Goal: Transaction & Acquisition: Book appointment/travel/reservation

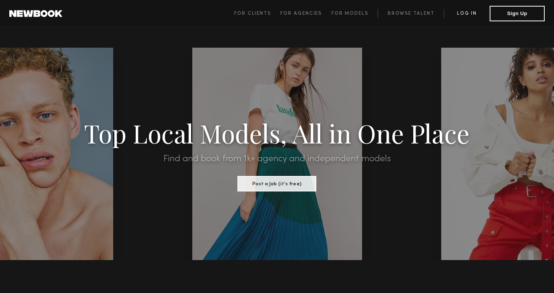
click at [467, 11] on link "Log in" at bounding box center [467, 13] width 46 height 9
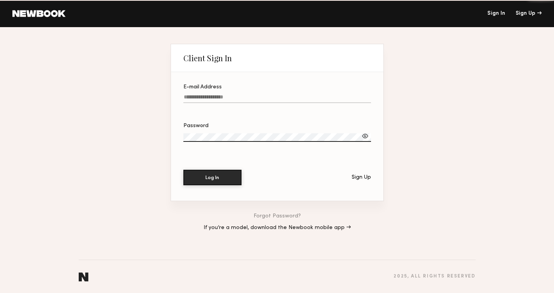
type input "**********"
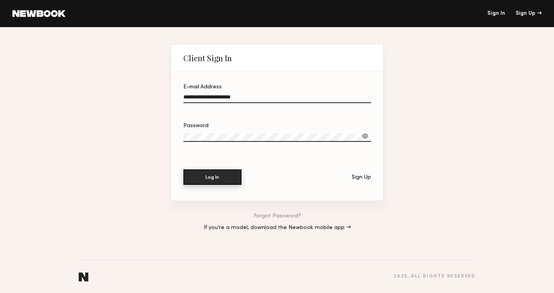
click at [211, 178] on button "Log In" at bounding box center [212, 176] width 58 height 15
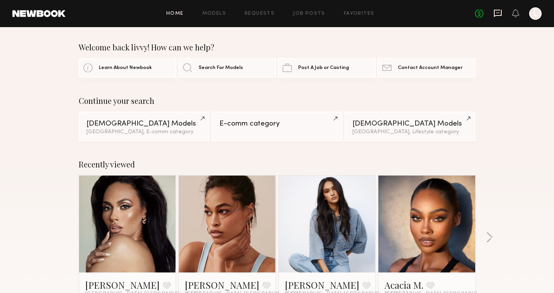
click at [499, 16] on icon at bounding box center [497, 13] width 9 height 9
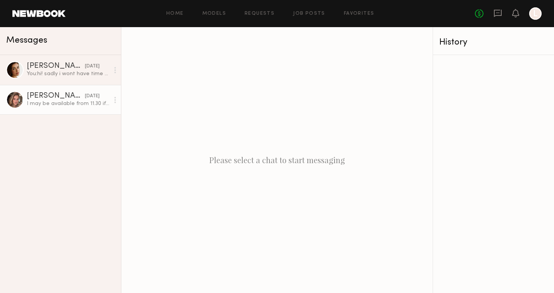
click at [79, 104] on div "I may be available from 11.30 if that helps" at bounding box center [68, 103] width 83 height 7
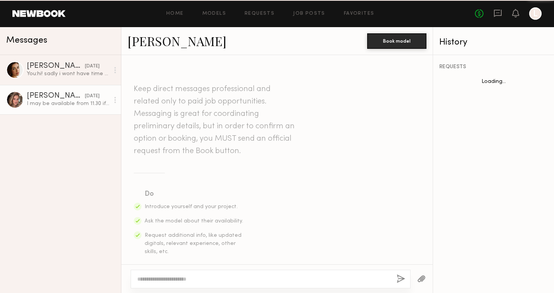
scroll to position [486, 0]
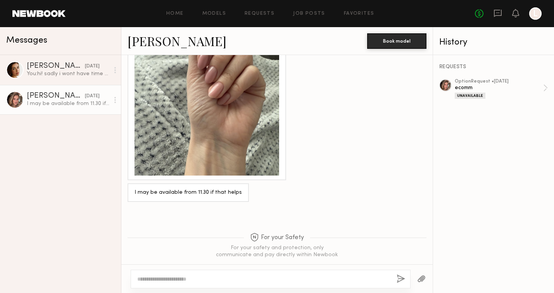
click at [53, 12] on link at bounding box center [38, 13] width 53 height 7
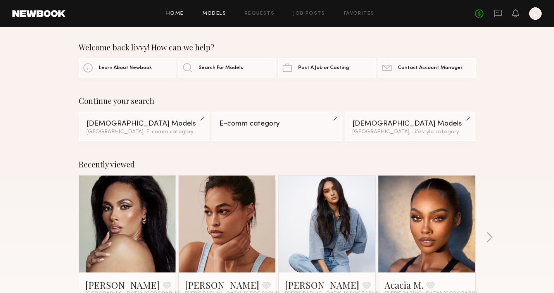
click at [220, 14] on link "Models" at bounding box center [214, 13] width 24 height 5
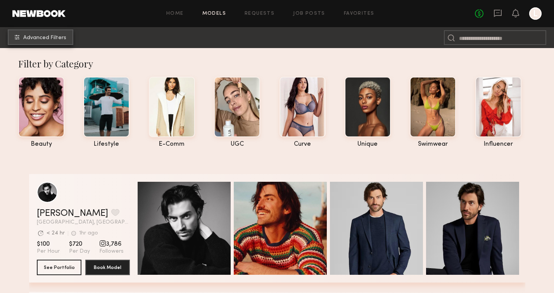
click at [40, 36] on span "Advanced Filters" at bounding box center [44, 37] width 43 height 5
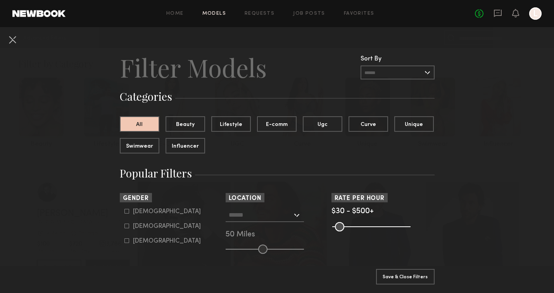
click at [127, 228] on icon at bounding box center [126, 226] width 4 height 4
type input "**"
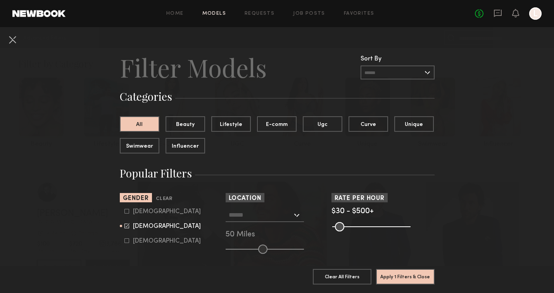
click at [247, 213] on input "text" at bounding box center [261, 214] width 64 height 13
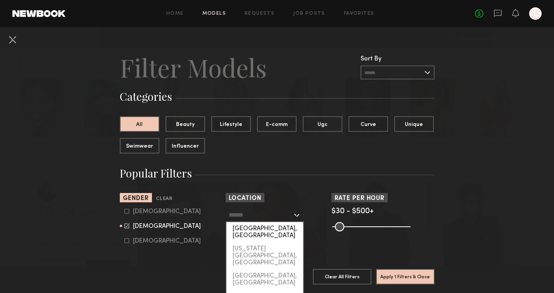
click at [249, 230] on div "[GEOGRAPHIC_DATA], [GEOGRAPHIC_DATA]" at bounding box center [264, 232] width 77 height 20
type input "**********"
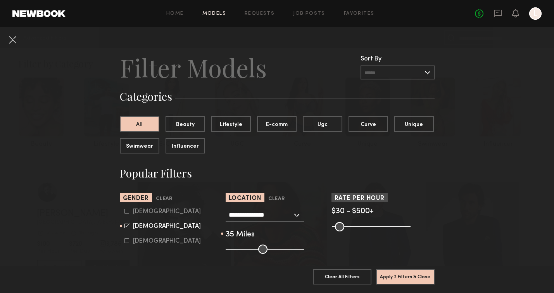
drag, startPoint x: 260, startPoint y: 250, endPoint x: 251, endPoint y: 254, distance: 9.9
type input "**"
click at [251, 254] on input "range" at bounding box center [264, 248] width 78 height 9
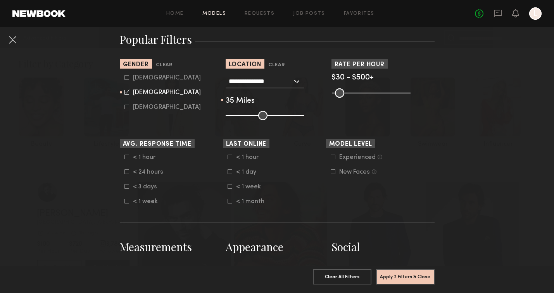
scroll to position [138, 0]
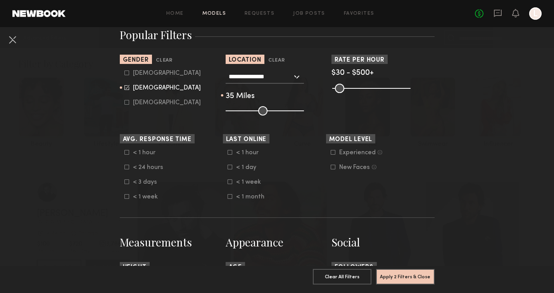
click at [127, 168] on icon at bounding box center [126, 167] width 5 height 5
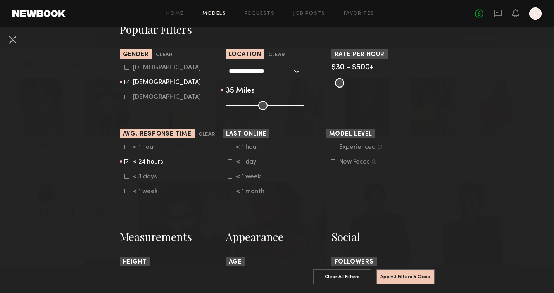
scroll to position [145, 0]
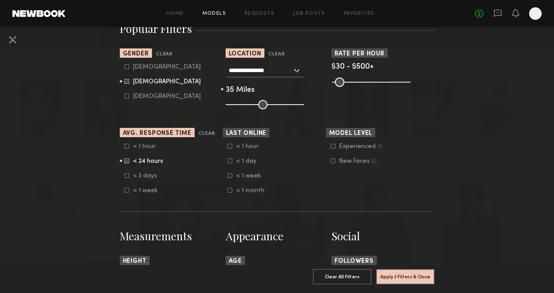
click at [231, 178] on icon at bounding box center [229, 175] width 5 height 5
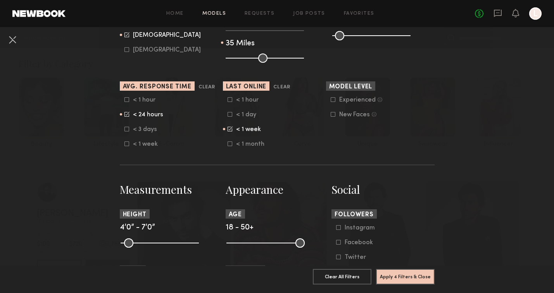
scroll to position [193, 0]
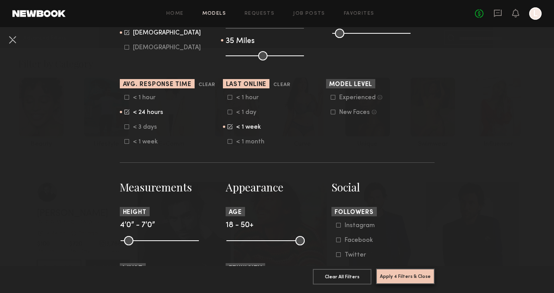
click at [406, 277] on button "Apply 4 Filters & Close" at bounding box center [405, 275] width 58 height 15
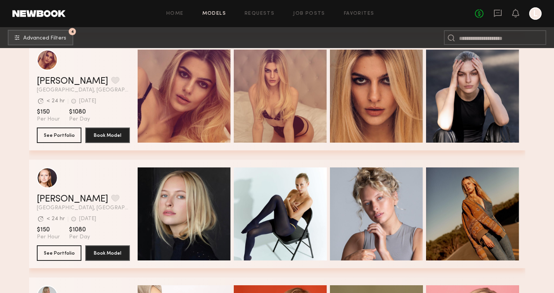
scroll to position [3688, 0]
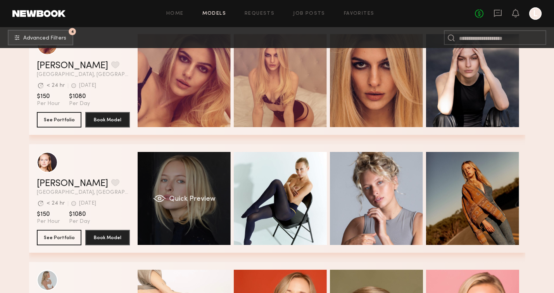
click at [171, 201] on span "Quick Preview" at bounding box center [192, 199] width 46 height 7
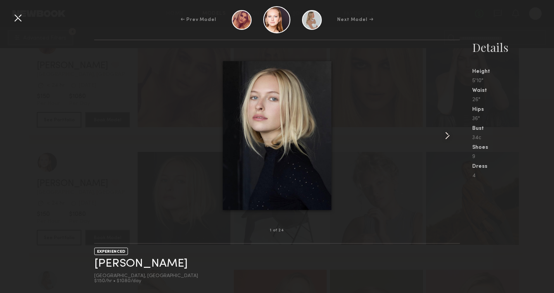
click at [445, 133] on common-icon at bounding box center [447, 135] width 12 height 12
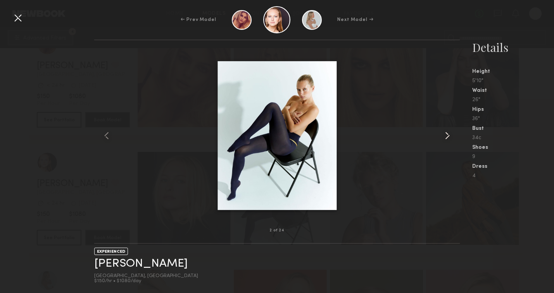
click at [445, 133] on common-icon at bounding box center [447, 135] width 12 height 12
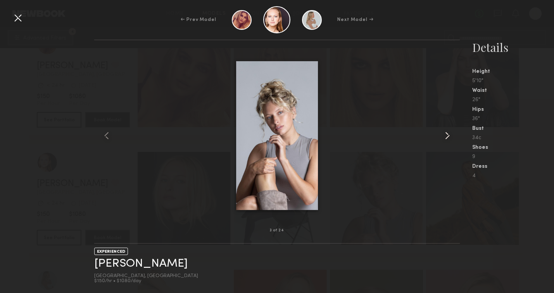
click at [445, 133] on common-icon at bounding box center [447, 135] width 12 height 12
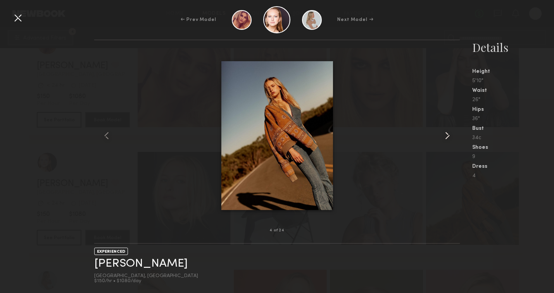
click at [445, 133] on common-icon at bounding box center [447, 135] width 12 height 12
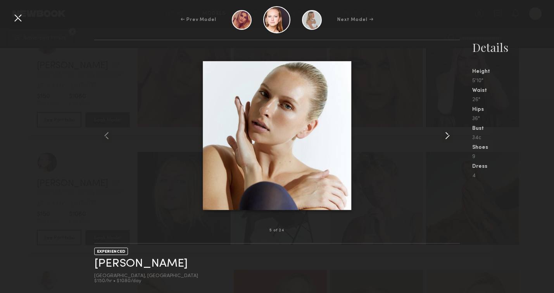
click at [445, 133] on common-icon at bounding box center [447, 135] width 12 height 12
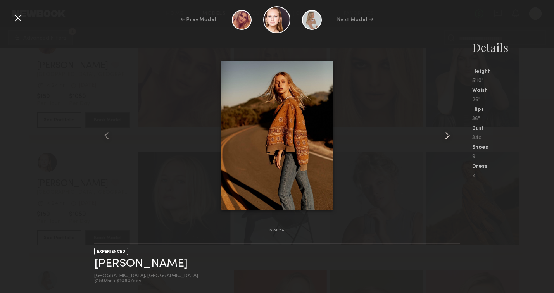
click at [445, 133] on common-icon at bounding box center [447, 135] width 12 height 12
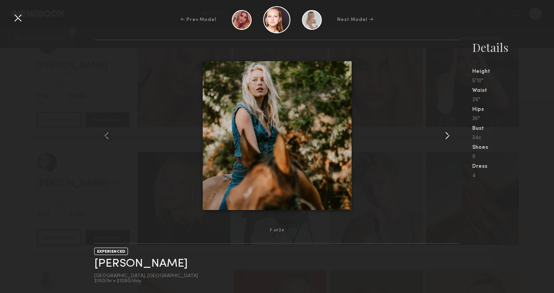
click at [445, 133] on common-icon at bounding box center [447, 135] width 12 height 12
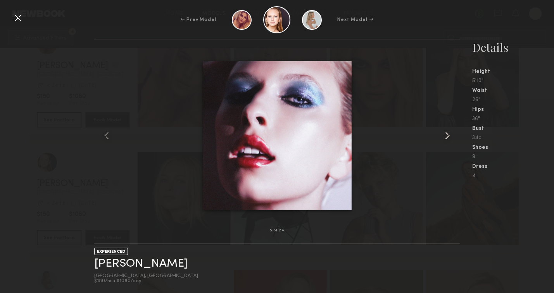
click at [445, 133] on common-icon at bounding box center [447, 135] width 12 height 12
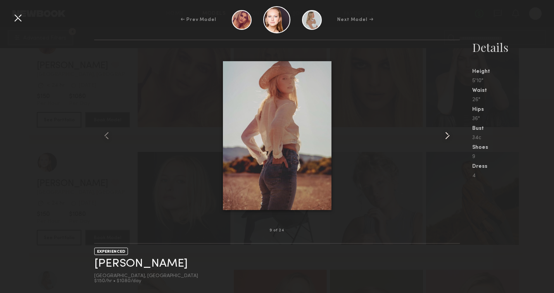
click at [445, 133] on common-icon at bounding box center [447, 135] width 12 height 12
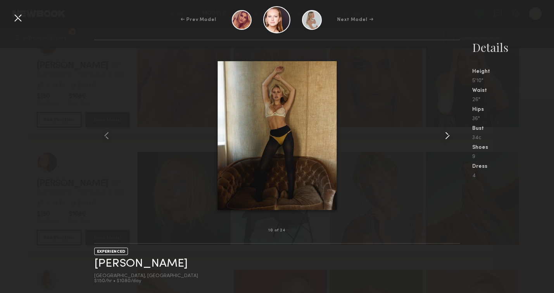
click at [445, 133] on common-icon at bounding box center [447, 135] width 12 height 12
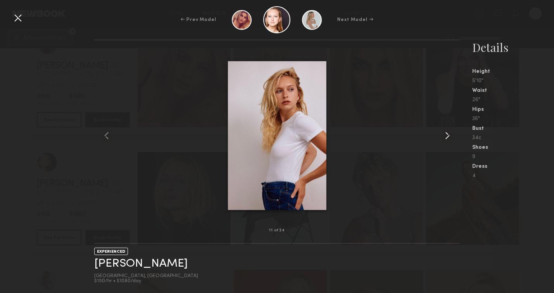
click at [445, 133] on common-icon at bounding box center [447, 135] width 12 height 12
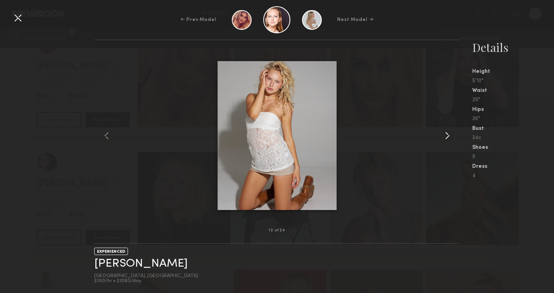
click at [445, 133] on common-icon at bounding box center [447, 135] width 12 height 12
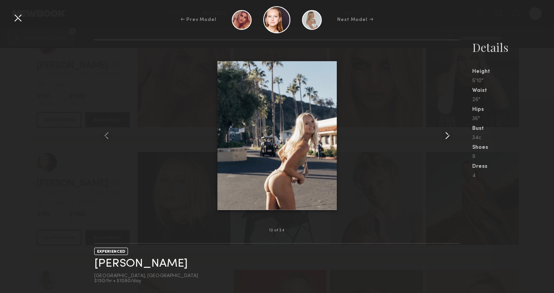
click at [445, 133] on common-icon at bounding box center [447, 135] width 12 height 12
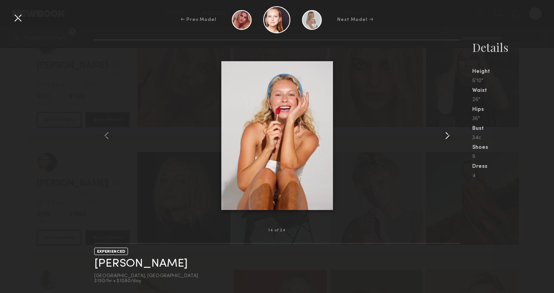
click at [445, 133] on common-icon at bounding box center [447, 135] width 12 height 12
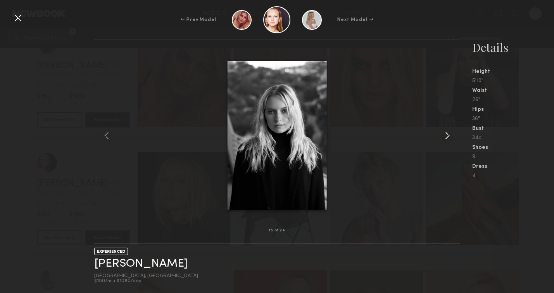
click at [445, 133] on common-icon at bounding box center [447, 135] width 12 height 12
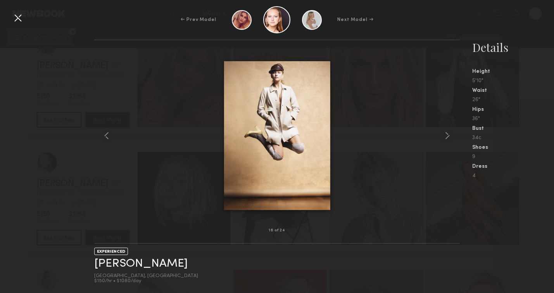
click at [17, 19] on div at bounding box center [18, 18] width 12 height 12
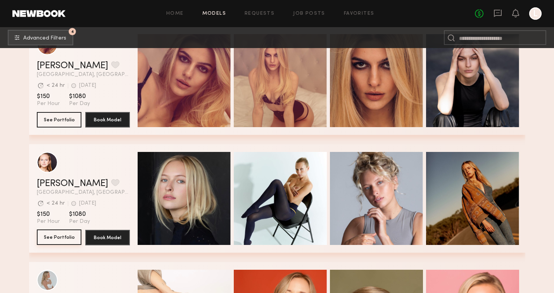
click at [69, 237] on button "See Portfolio" at bounding box center [59, 236] width 45 height 15
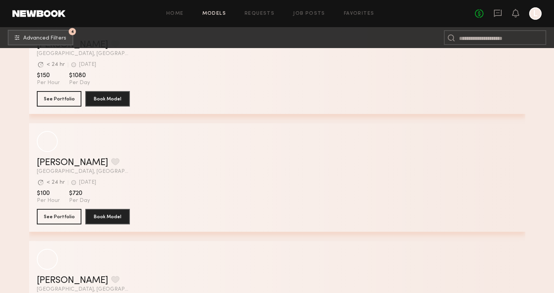
scroll to position [11398, 0]
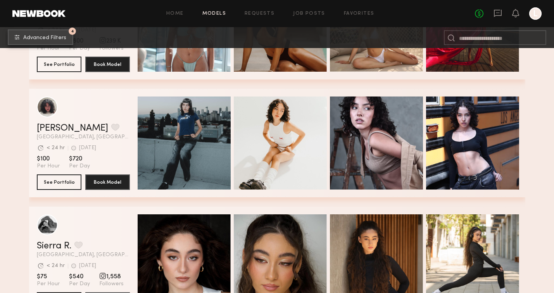
click at [48, 36] on span "Advanced Filters" at bounding box center [44, 37] width 43 height 5
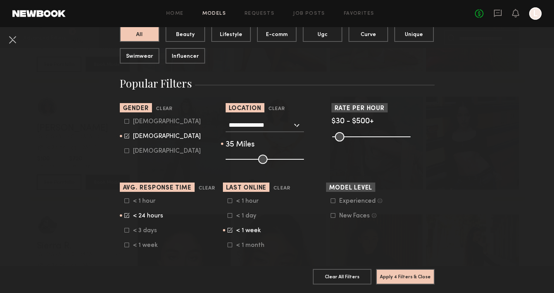
scroll to position [93, 0]
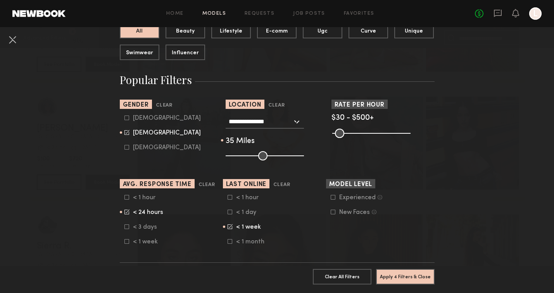
click at [229, 227] on icon at bounding box center [230, 226] width 4 height 4
click at [126, 213] on icon at bounding box center [126, 211] width 5 height 5
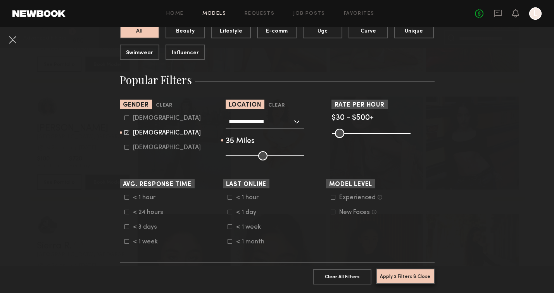
click at [394, 278] on button "Apply 2 Filters & Close" at bounding box center [405, 275] width 58 height 15
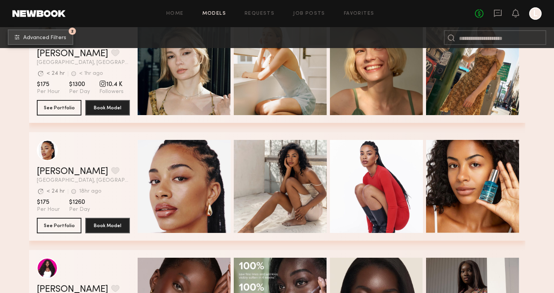
scroll to position [2677, 0]
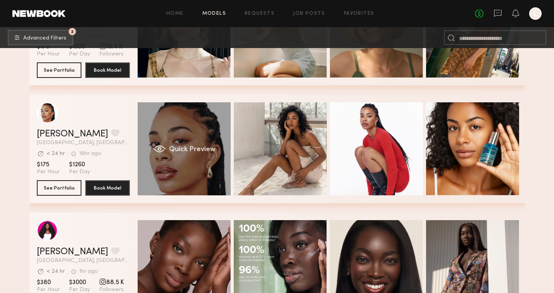
click at [191, 149] on span "Quick Preview" at bounding box center [192, 149] width 46 height 7
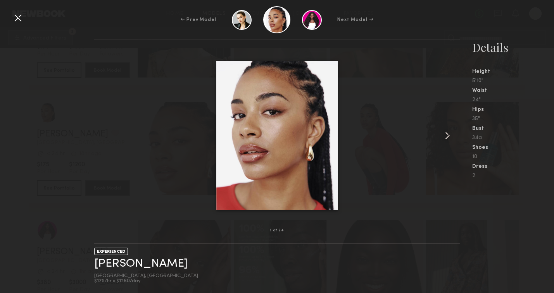
click at [447, 138] on common-icon at bounding box center [447, 135] width 12 height 12
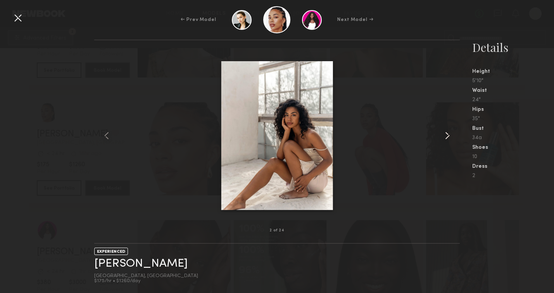
click at [447, 134] on common-icon at bounding box center [447, 135] width 12 height 12
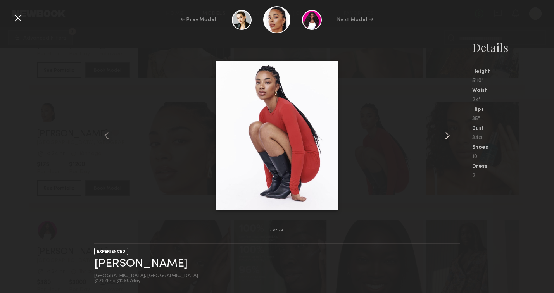
click at [447, 134] on common-icon at bounding box center [447, 135] width 12 height 12
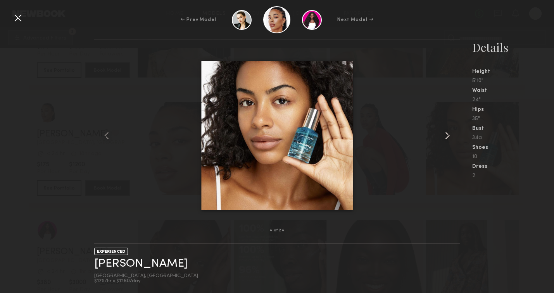
click at [447, 134] on common-icon at bounding box center [447, 135] width 12 height 12
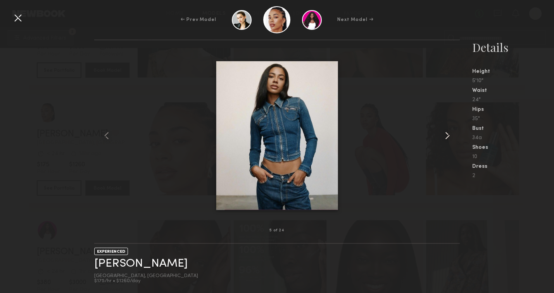
click at [447, 134] on common-icon at bounding box center [447, 135] width 12 height 12
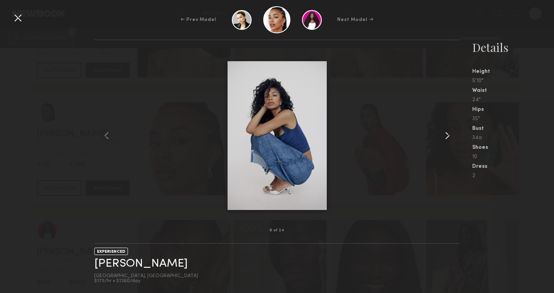
click at [447, 134] on common-icon at bounding box center [447, 135] width 12 height 12
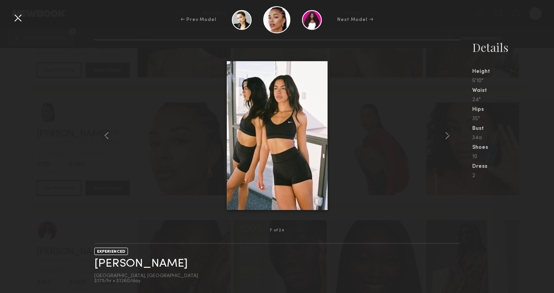
click at [37, 169] on div "7 of 24 EXPERIENCED Chloe W. Los Angeles, CA $175/hr • $1260/day Details Height…" at bounding box center [277, 166] width 554 height 253
click at [17, 19] on div at bounding box center [18, 18] width 12 height 12
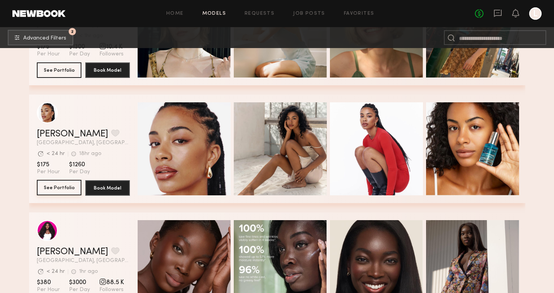
click at [64, 187] on button "See Portfolio" at bounding box center [59, 187] width 45 height 15
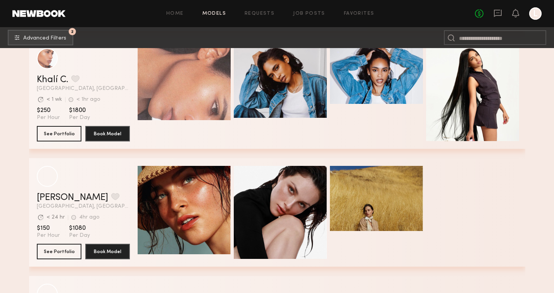
scroll to position [5795, 0]
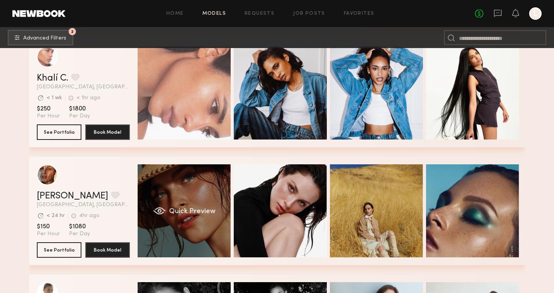
click at [180, 208] on span "Quick Preview" at bounding box center [192, 211] width 46 height 7
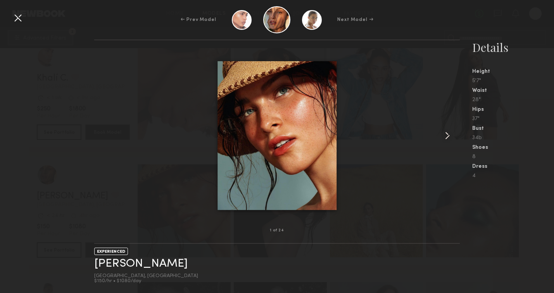
click at [447, 134] on common-icon at bounding box center [447, 135] width 12 height 12
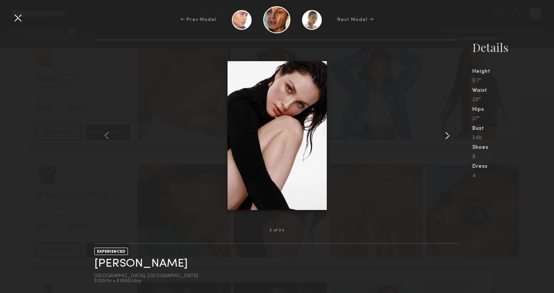
click at [447, 134] on common-icon at bounding box center [447, 135] width 12 height 12
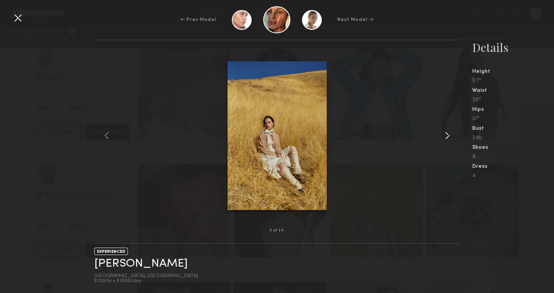
click at [447, 134] on common-icon at bounding box center [447, 135] width 12 height 12
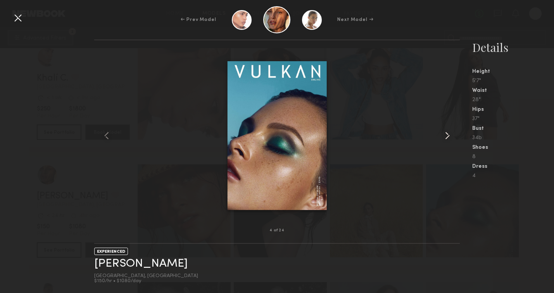
click at [447, 134] on common-icon at bounding box center [447, 135] width 12 height 12
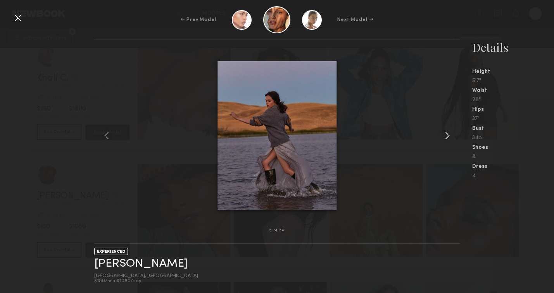
click at [447, 134] on common-icon at bounding box center [447, 135] width 12 height 12
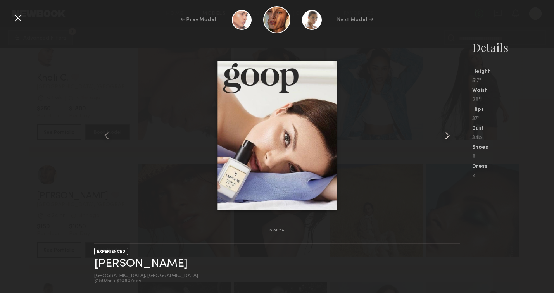
click at [447, 134] on common-icon at bounding box center [447, 135] width 12 height 12
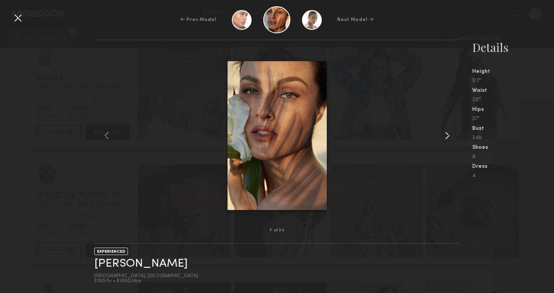
click at [447, 134] on common-icon at bounding box center [447, 135] width 12 height 12
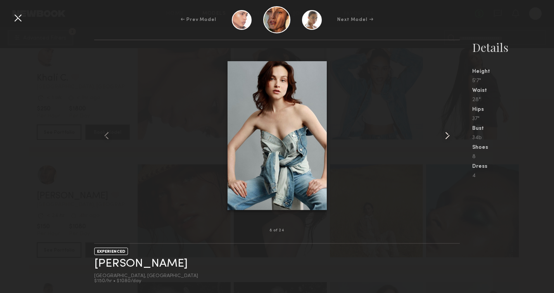
click at [447, 134] on common-icon at bounding box center [447, 135] width 12 height 12
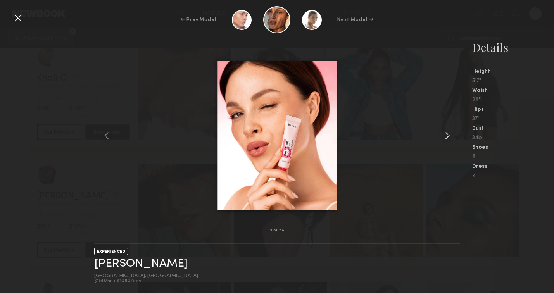
click at [447, 134] on common-icon at bounding box center [447, 135] width 12 height 12
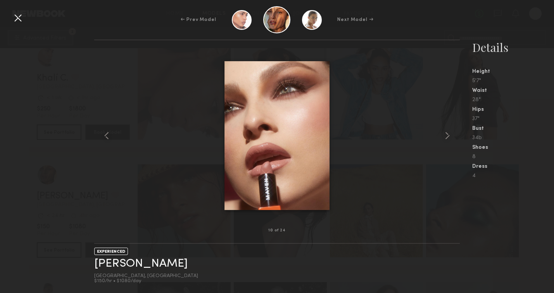
click at [19, 16] on div at bounding box center [18, 18] width 12 height 12
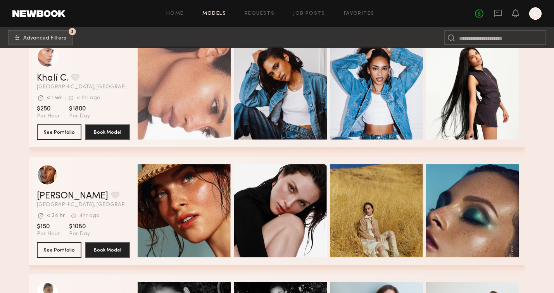
scroll to position [5941, 0]
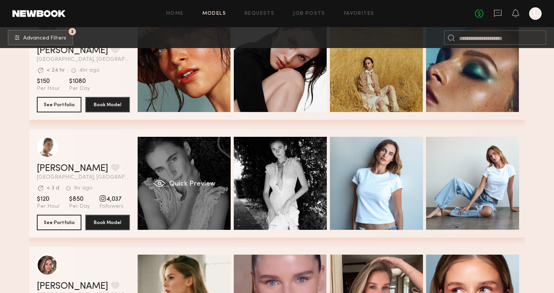
click at [191, 185] on span "Quick Preview" at bounding box center [192, 184] width 46 height 7
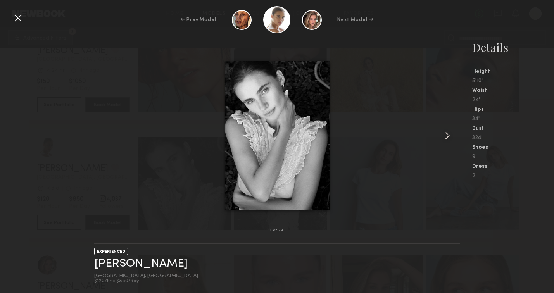
click at [446, 138] on common-icon at bounding box center [447, 135] width 12 height 12
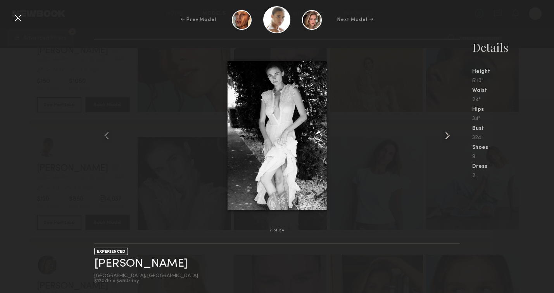
click at [446, 138] on common-icon at bounding box center [447, 135] width 12 height 12
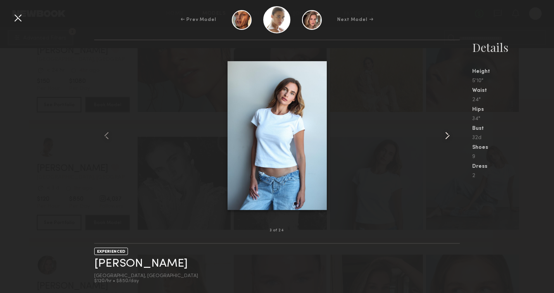
click at [446, 137] on common-icon at bounding box center [447, 135] width 12 height 12
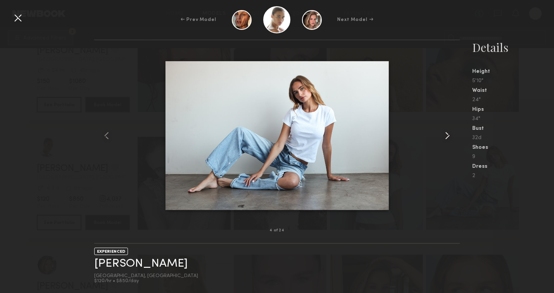
click at [446, 137] on common-icon at bounding box center [447, 135] width 12 height 12
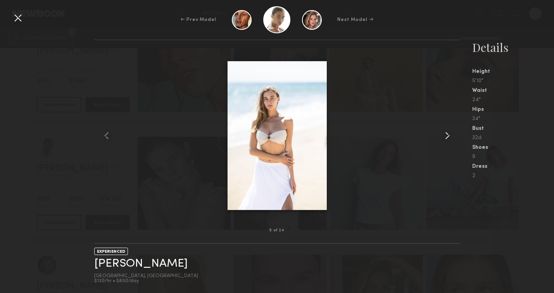
click at [446, 137] on common-icon at bounding box center [447, 135] width 12 height 12
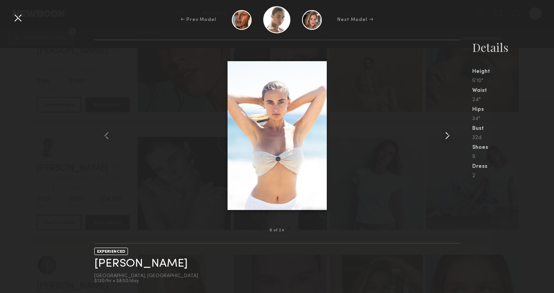
click at [446, 137] on common-icon at bounding box center [447, 135] width 12 height 12
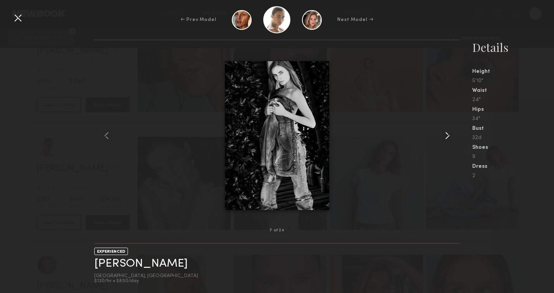
click at [446, 137] on common-icon at bounding box center [447, 135] width 12 height 12
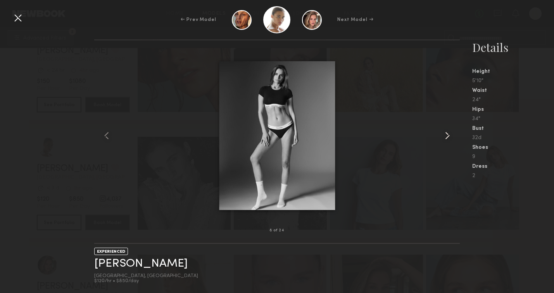
click at [446, 137] on common-icon at bounding box center [447, 135] width 12 height 12
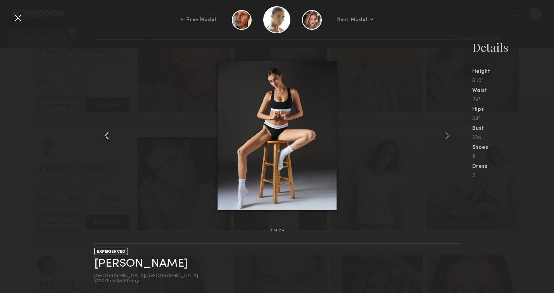
click at [98, 180] on div at bounding box center [101, 135] width 15 height 165
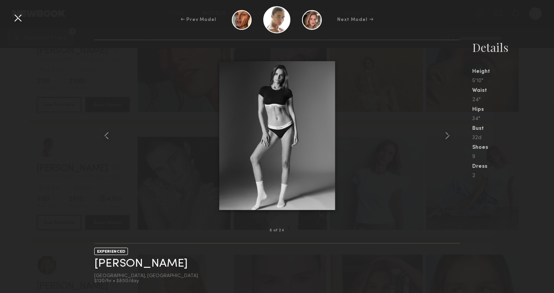
click at [26, 19] on div "← Prev Model Next Model →" at bounding box center [277, 19] width 554 height 27
click at [15, 16] on div at bounding box center [18, 18] width 12 height 12
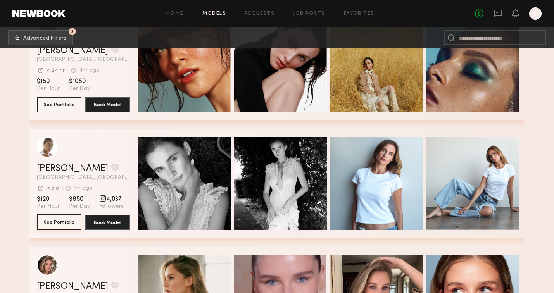
click at [56, 222] on button "See Portfolio" at bounding box center [59, 221] width 45 height 15
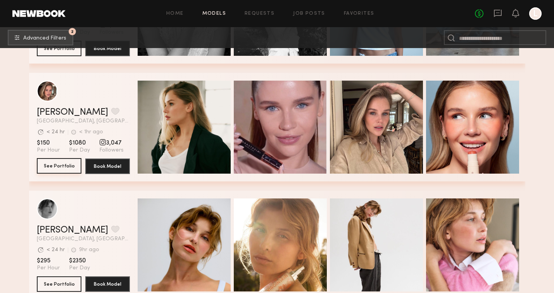
click at [62, 167] on button "See Portfolio" at bounding box center [59, 165] width 45 height 15
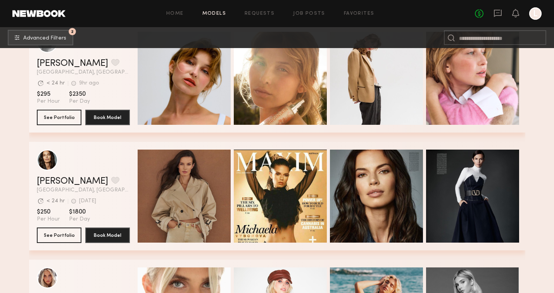
scroll to position [6449, 0]
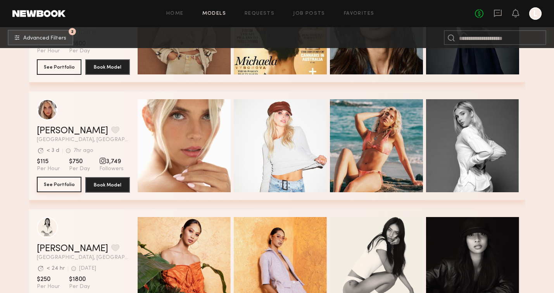
click at [63, 184] on button "See Portfolio" at bounding box center [59, 184] width 45 height 15
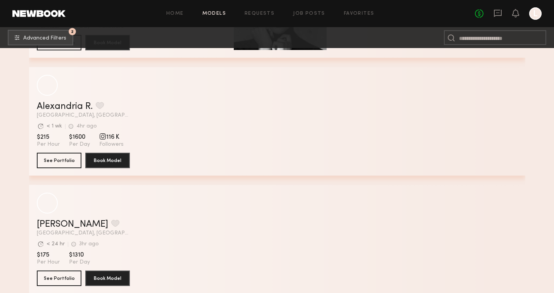
scroll to position [9044, 0]
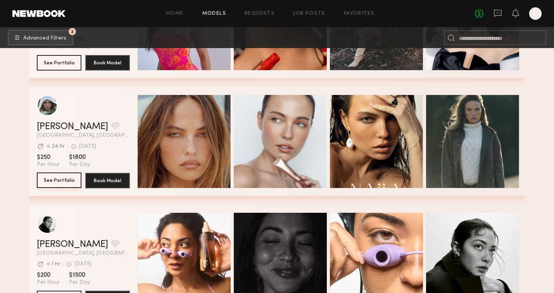
click at [62, 179] on button "See Portfolio" at bounding box center [59, 179] width 45 height 15
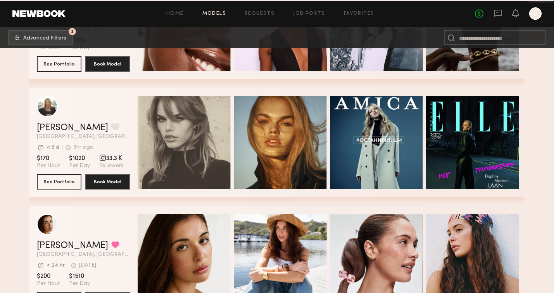
scroll to position [9861, 0]
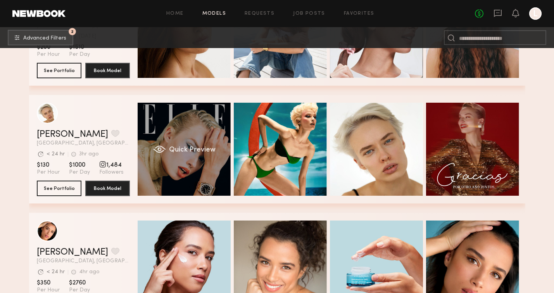
click at [178, 150] on span "Quick Preview" at bounding box center [192, 149] width 46 height 7
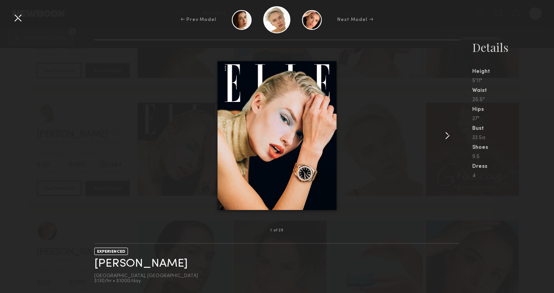
click at [447, 132] on common-icon at bounding box center [447, 135] width 12 height 12
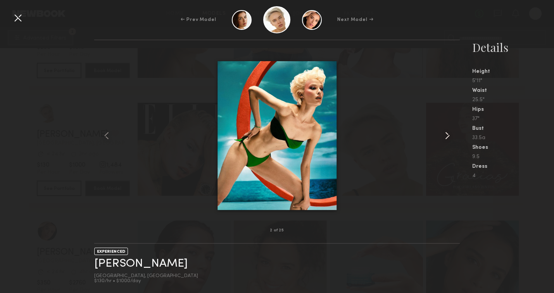
click at [446, 133] on common-icon at bounding box center [447, 135] width 12 height 12
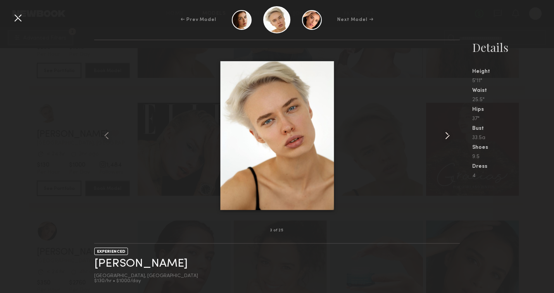
click at [446, 133] on common-icon at bounding box center [447, 135] width 12 height 12
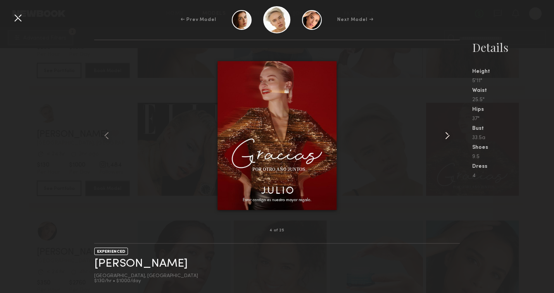
click at [446, 133] on common-icon at bounding box center [447, 135] width 12 height 12
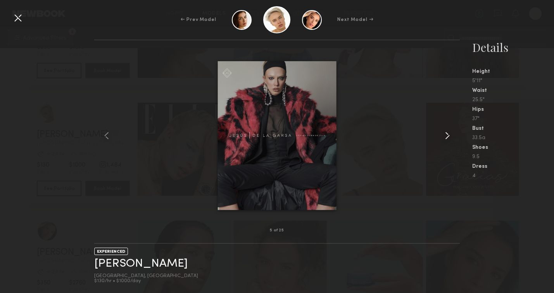
click at [446, 133] on common-icon at bounding box center [447, 135] width 12 height 12
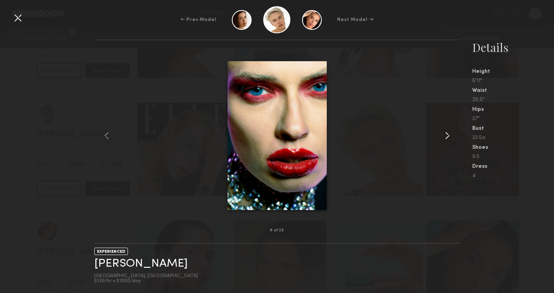
click at [446, 133] on common-icon at bounding box center [447, 135] width 12 height 12
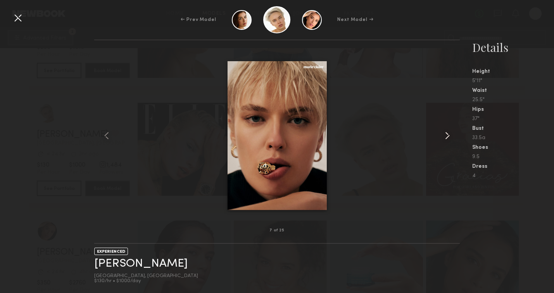
click at [446, 133] on common-icon at bounding box center [447, 135] width 12 height 12
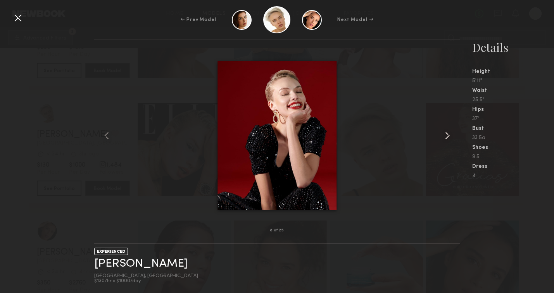
click at [446, 133] on common-icon at bounding box center [447, 135] width 12 height 12
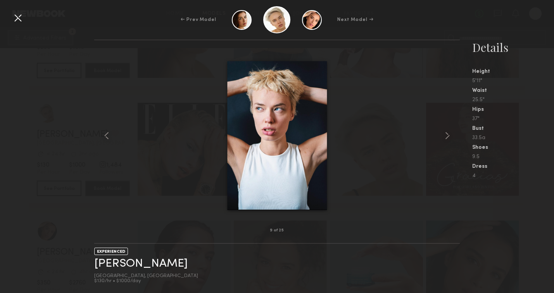
click at [16, 17] on div at bounding box center [18, 18] width 12 height 12
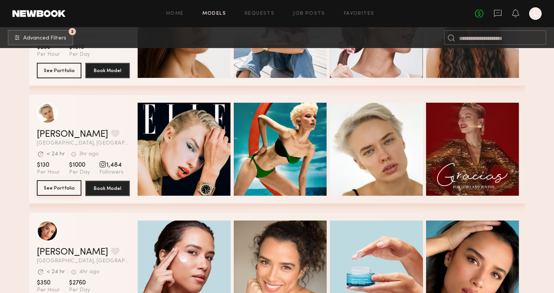
click at [52, 191] on button "See Portfolio" at bounding box center [59, 187] width 45 height 15
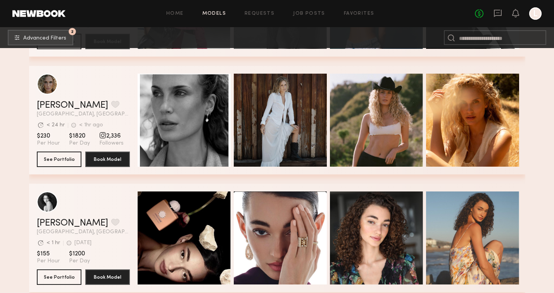
scroll to position [10243, 0]
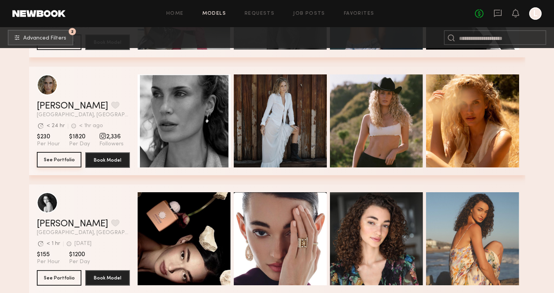
click at [64, 160] on button "See Portfolio" at bounding box center [59, 159] width 45 height 15
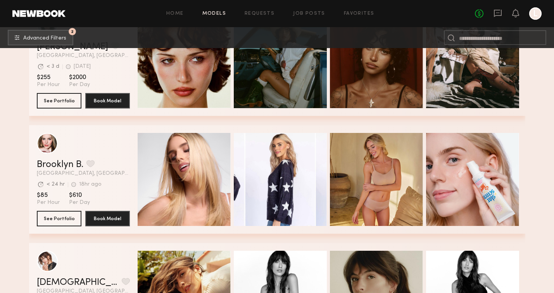
scroll to position [10461, 0]
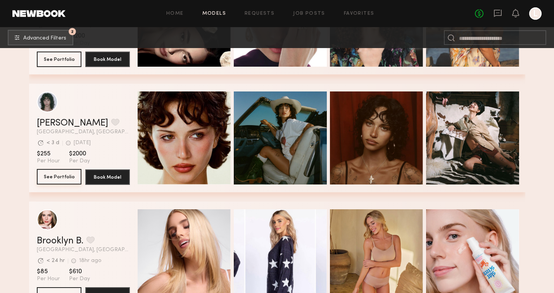
click at [65, 177] on button "See Portfolio" at bounding box center [59, 176] width 45 height 15
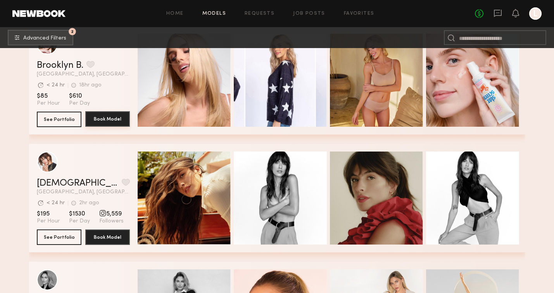
scroll to position [10639, 0]
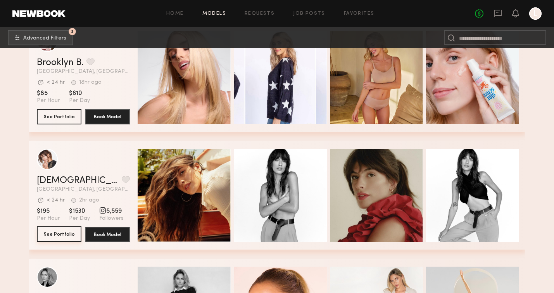
click at [57, 236] on button "See Portfolio" at bounding box center [59, 233] width 45 height 15
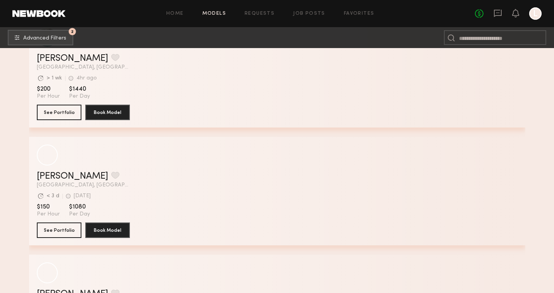
scroll to position [11705, 0]
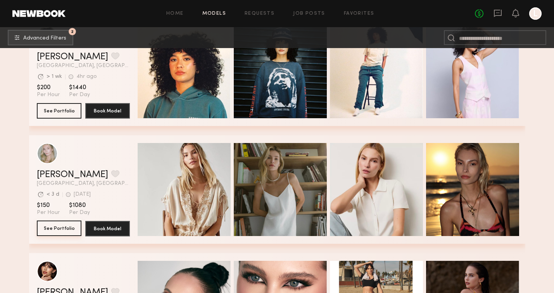
click at [56, 230] on button "See Portfolio" at bounding box center [59, 227] width 45 height 15
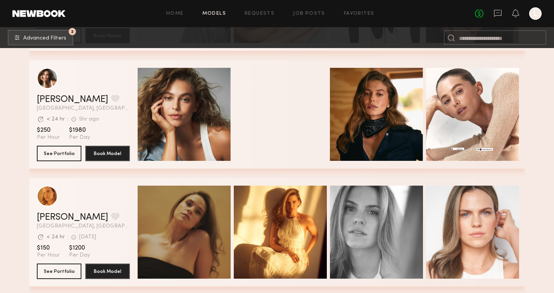
scroll to position [17553, 0]
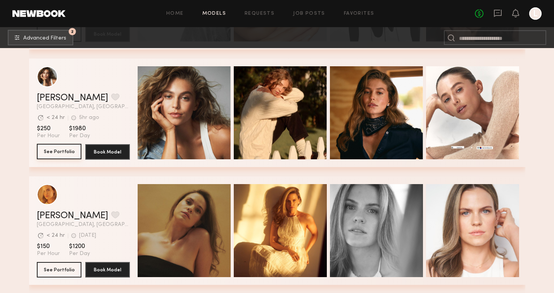
click at [69, 151] on button "See Portfolio" at bounding box center [59, 151] width 45 height 15
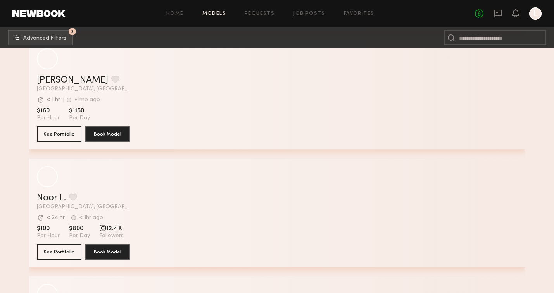
scroll to position [18642, 0]
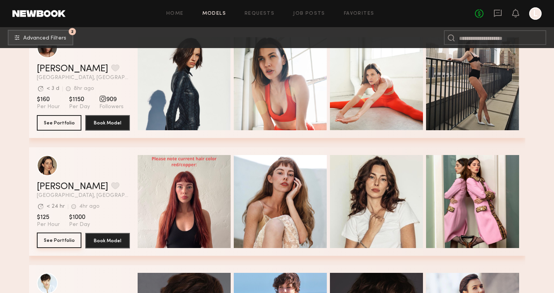
click at [61, 239] on button "See Portfolio" at bounding box center [59, 239] width 45 height 15
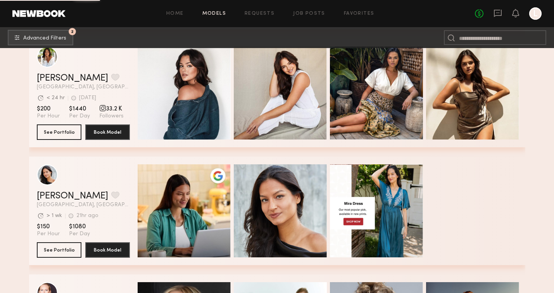
scroll to position [25347, 0]
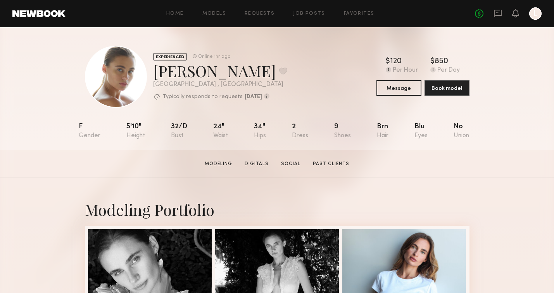
click at [46, 151] on section "Liv M. Modeling Digitals Social Past Clients Message Book Model" at bounding box center [277, 164] width 554 height 28
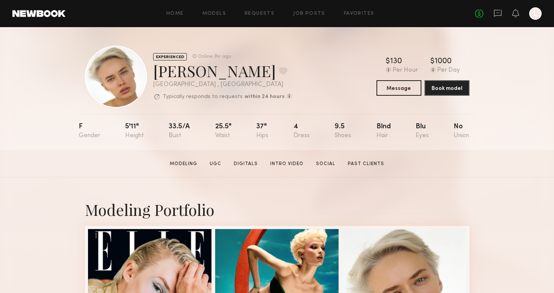
click at [28, 176] on section "[PERSON_NAME] Modeling UGC Digitals Intro Video Social Past Clients Message Boo…" at bounding box center [277, 164] width 554 height 28
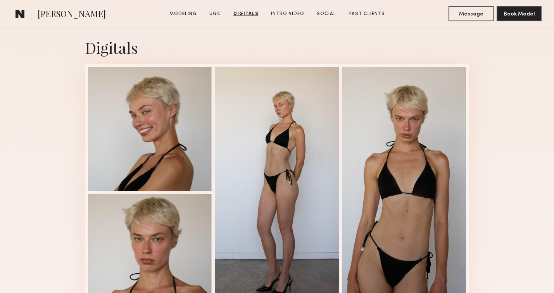
scroll to position [986, 0]
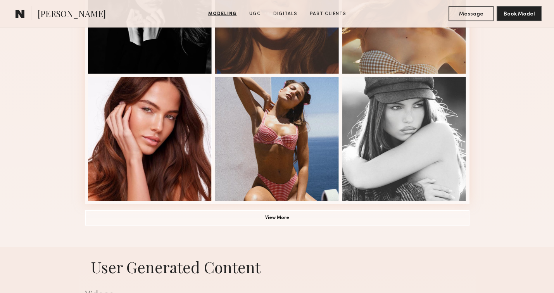
scroll to position [535, 0]
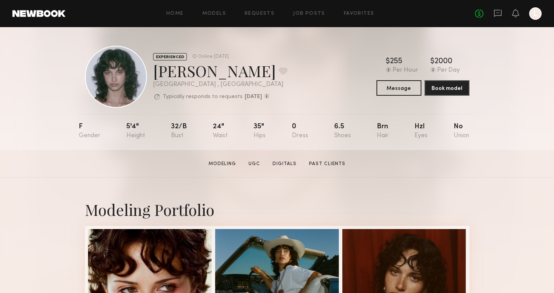
scroll to position [157, 0]
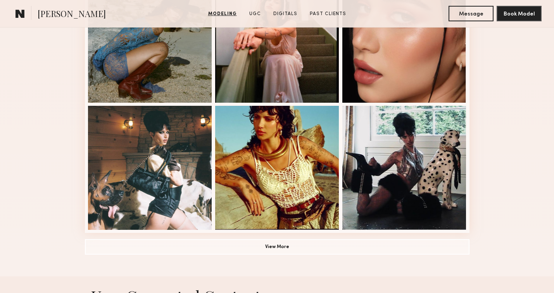
scroll to position [544, 0]
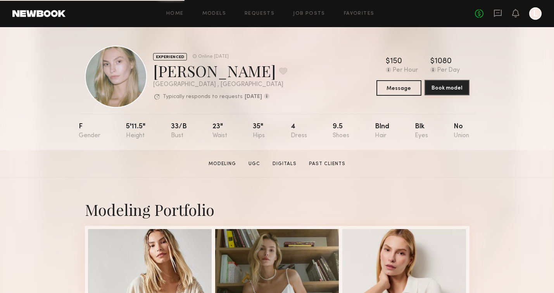
click at [441, 89] on button "Book model" at bounding box center [446, 87] width 45 height 15
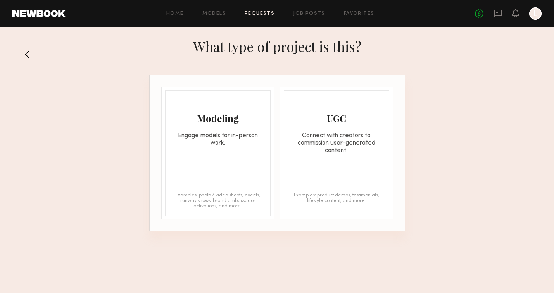
click at [221, 132] on div "Engage models for in-person work." at bounding box center [217, 139] width 105 height 15
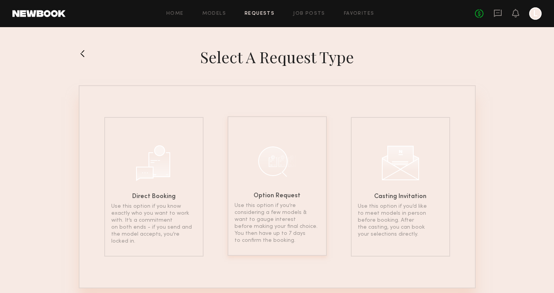
click at [279, 161] on div at bounding box center [277, 161] width 39 height 39
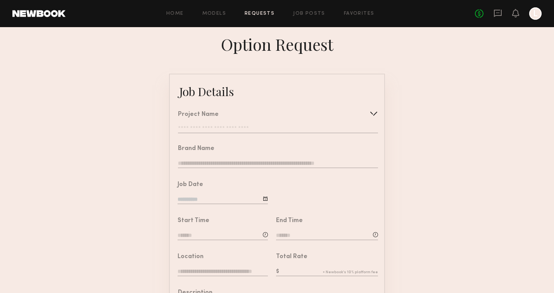
click at [213, 127] on input "text" at bounding box center [278, 130] width 200 height 8
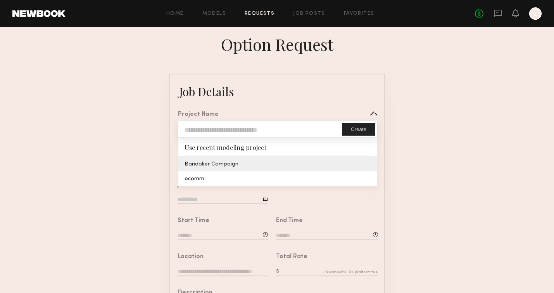
type input "**********"
type input "*********"
type input "**********"
type textarea "**********"
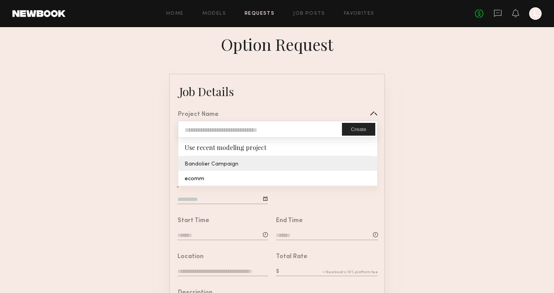
type textarea "**********"
click at [213, 161] on common-border "**********" at bounding box center [277, 290] width 216 height 432
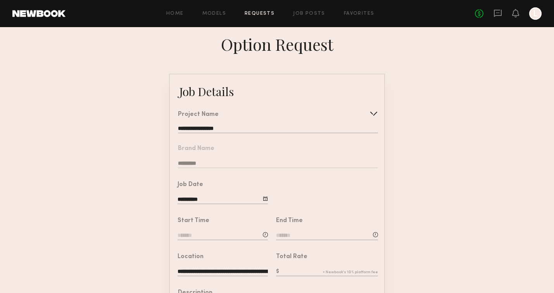
scroll to position [30, 0]
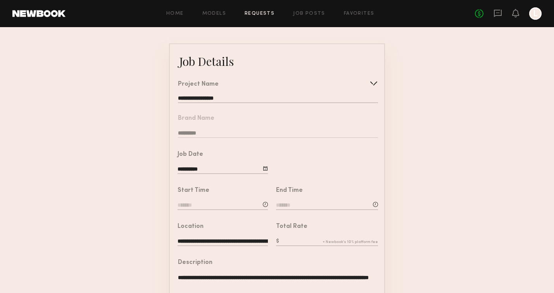
click at [266, 169] on div at bounding box center [265, 168] width 5 height 5
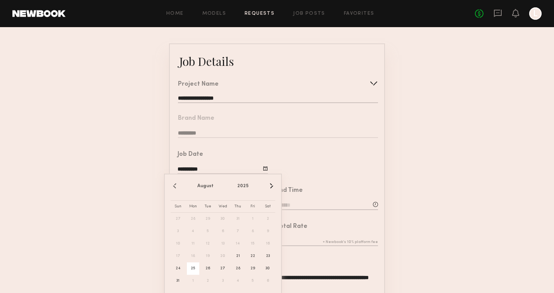
click at [193, 270] on span "25" at bounding box center [193, 268] width 12 height 12
type input "**********"
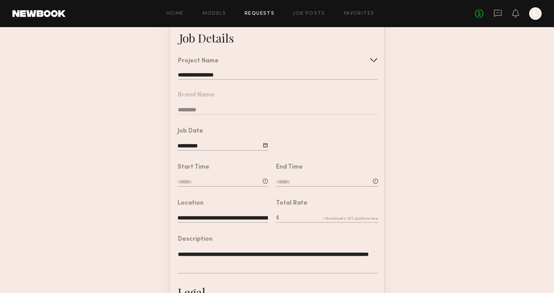
scroll to position [62, 0]
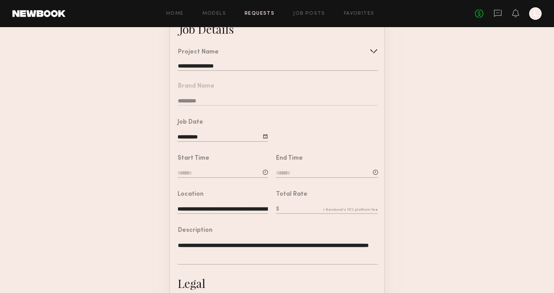
click at [199, 171] on input at bounding box center [222, 173] width 90 height 9
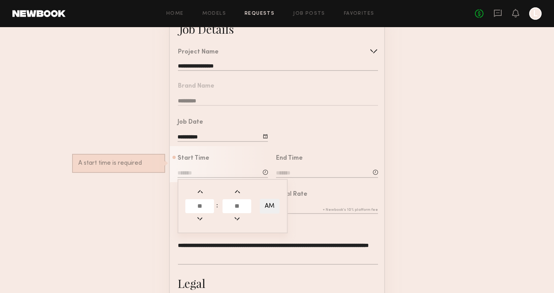
click at [203, 204] on input "text" at bounding box center [199, 206] width 29 height 14
type input "*"
click at [238, 207] on input "text" at bounding box center [236, 206] width 29 height 14
type input "**"
type input "*******"
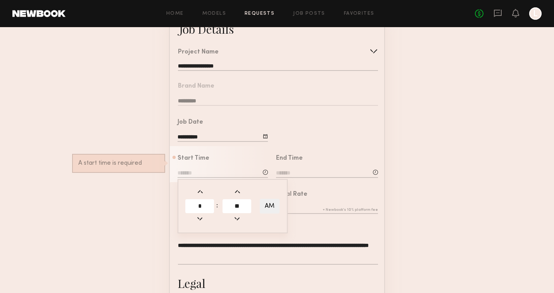
type input "**"
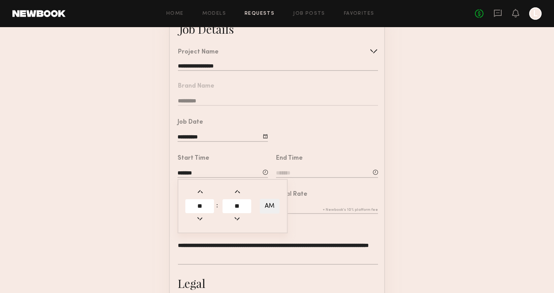
click at [297, 172] on input at bounding box center [327, 173] width 102 height 9
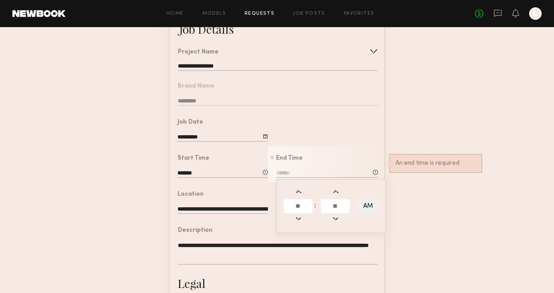
click at [296, 204] on input "text" at bounding box center [298, 206] width 29 height 14
type input "*"
click at [334, 202] on input "text" at bounding box center [335, 206] width 29 height 14
type input "**"
type input "*******"
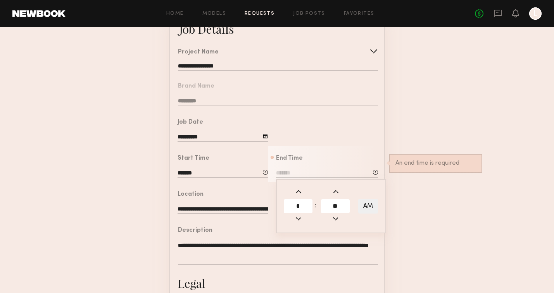
type input "**"
click at [363, 203] on button "AM" at bounding box center [368, 206] width 20 height 15
type input "*******"
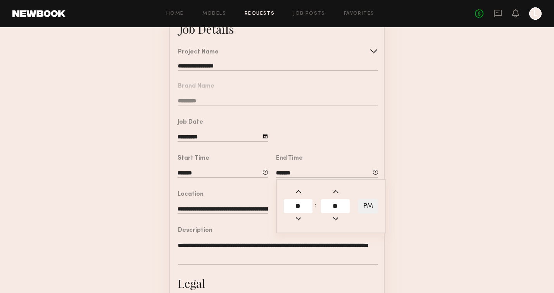
click at [425, 208] on form "**********" at bounding box center [277, 227] width 554 height 432
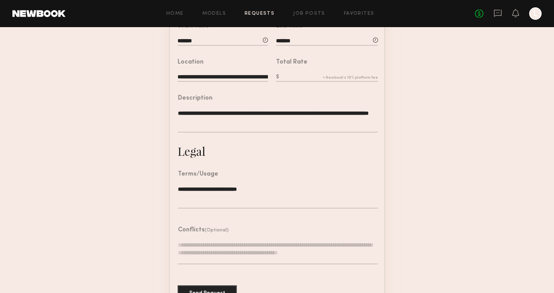
scroll to position [217, 0]
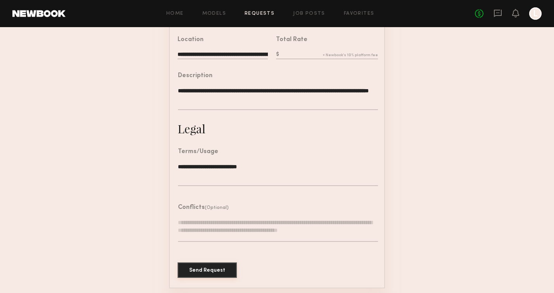
click at [208, 268] on button "Send Request" at bounding box center [206, 269] width 59 height 15
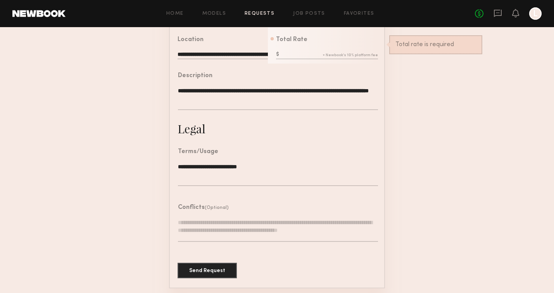
click at [313, 52] on input "text" at bounding box center [327, 55] width 102 height 9
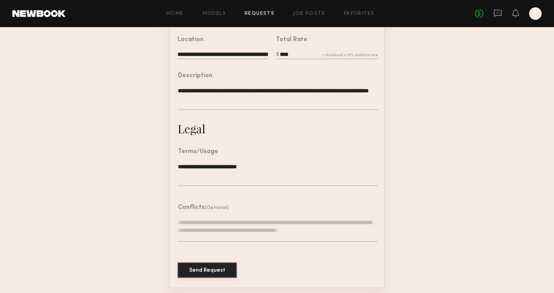
type input "****"
click at [207, 270] on button "Send Request" at bounding box center [206, 269] width 59 height 15
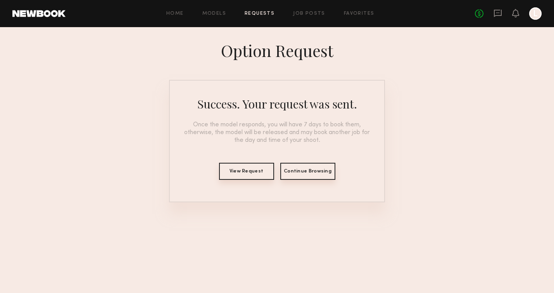
click at [304, 170] on button "Continue Browsing" at bounding box center [307, 171] width 55 height 17
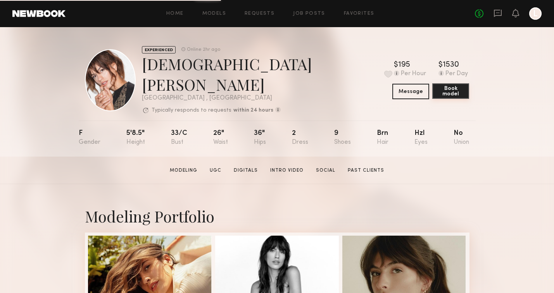
click at [442, 87] on button "Book model" at bounding box center [450, 90] width 37 height 15
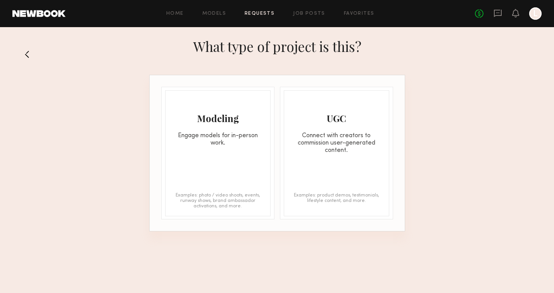
click at [216, 131] on div "Modeling Engage models for in-person work." at bounding box center [217, 119] width 105 height 56
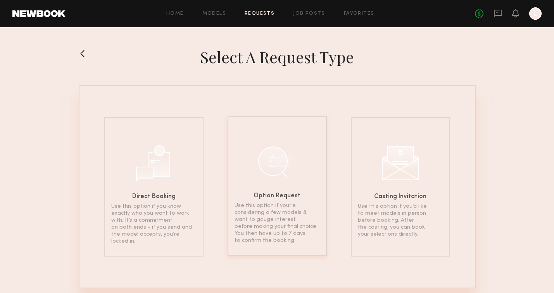
click at [271, 167] on div at bounding box center [277, 161] width 39 height 39
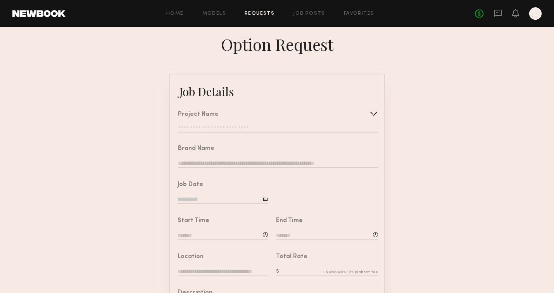
click at [198, 126] on input "text" at bounding box center [278, 130] width 200 height 8
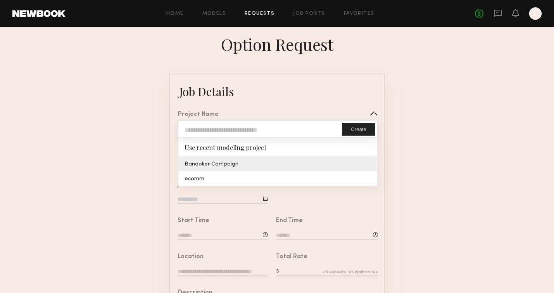
type input "**********"
type input "*********"
type input "**********"
type textarea "**********"
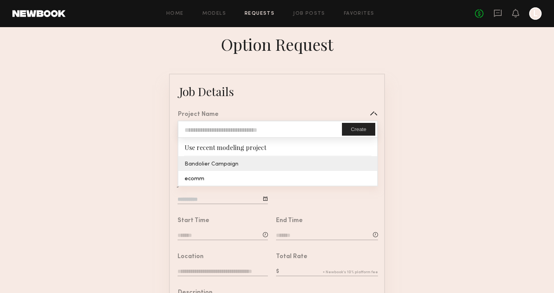
type textarea "**********"
click at [201, 163] on common-border "**********" at bounding box center [277, 290] width 216 height 432
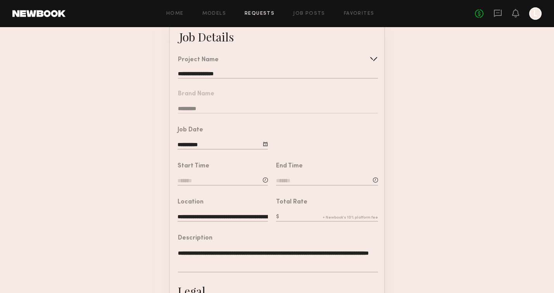
scroll to position [64, 0]
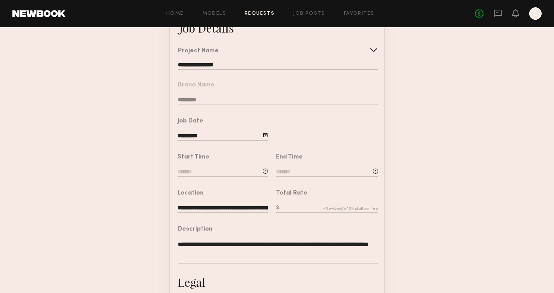
click at [195, 133] on input "**********" at bounding box center [222, 136] width 90 height 9
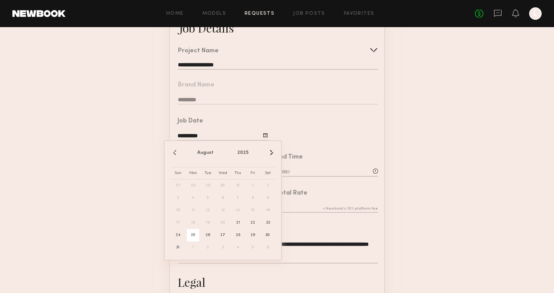
click at [192, 235] on span "25" at bounding box center [193, 235] width 12 height 12
type input "**********"
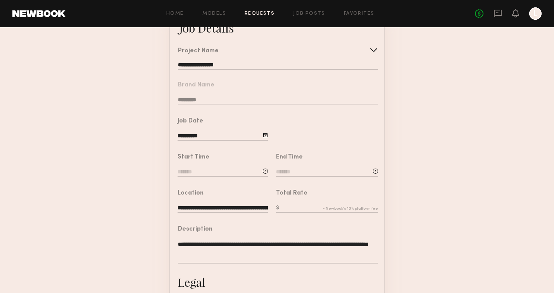
click at [208, 168] on input at bounding box center [222, 172] width 90 height 9
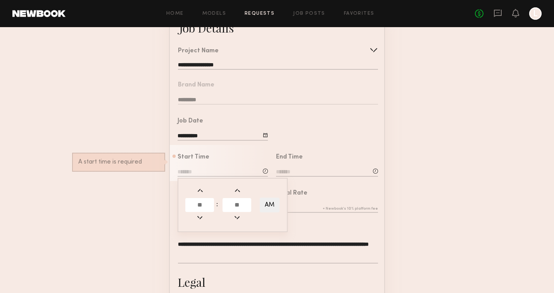
click at [200, 203] on input "text" at bounding box center [199, 205] width 29 height 14
type input "*"
click at [242, 201] on input "text" at bounding box center [236, 205] width 29 height 14
type input "**"
type input "*******"
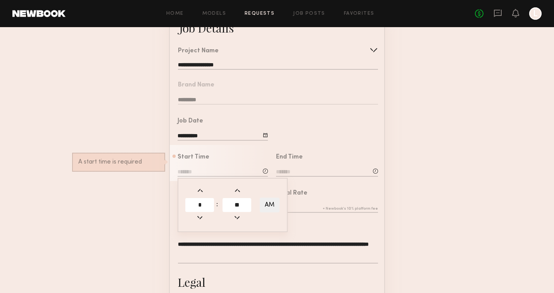
type input "**"
click at [301, 168] on input at bounding box center [327, 172] width 102 height 9
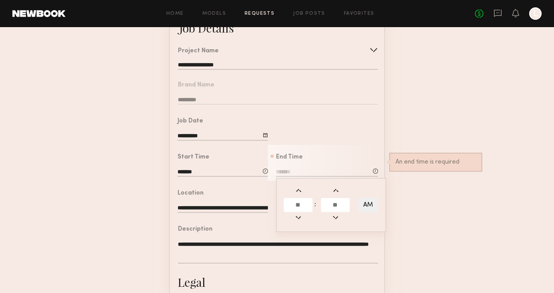
click at [296, 205] on input "text" at bounding box center [298, 205] width 29 height 14
type input "*"
click at [334, 203] on input "text" at bounding box center [335, 205] width 29 height 14
type input "**"
type input "*******"
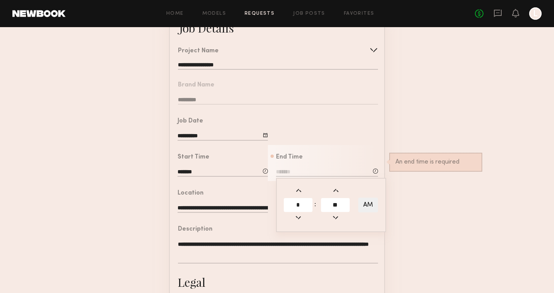
type input "**"
click at [372, 204] on button "AM" at bounding box center [368, 205] width 20 height 15
type input "*******"
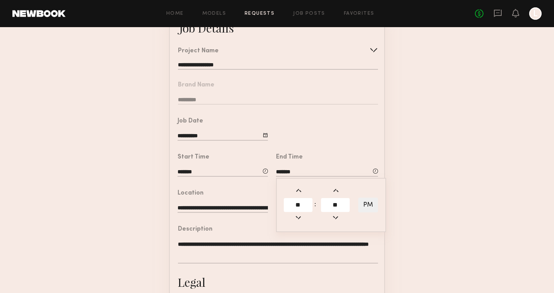
click at [419, 213] on form "**********" at bounding box center [277, 226] width 554 height 432
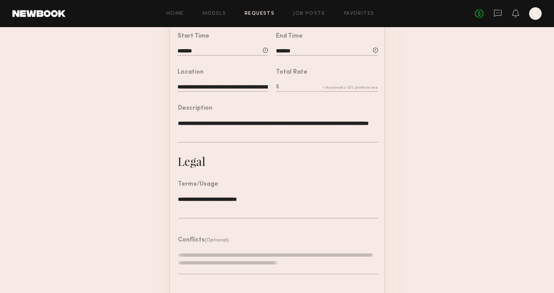
scroll to position [217, 0]
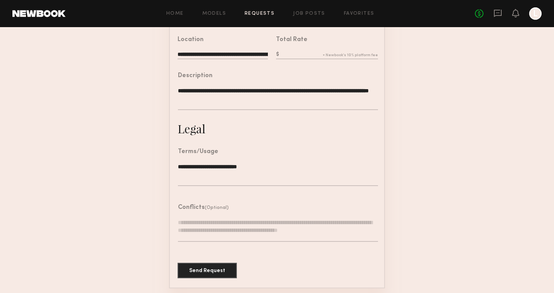
click at [286, 51] on input "text" at bounding box center [327, 55] width 102 height 9
type input "****"
click at [203, 271] on button "Send Request" at bounding box center [206, 269] width 59 height 15
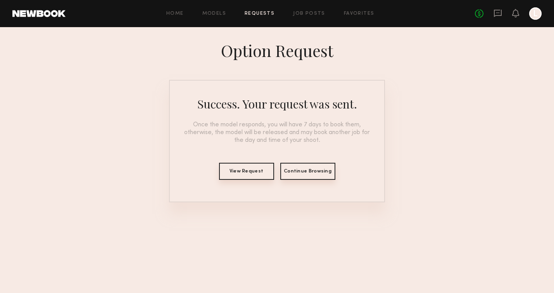
click at [310, 174] on button "Continue Browsing" at bounding box center [307, 171] width 55 height 17
